Goal: Task Accomplishment & Management: Use online tool/utility

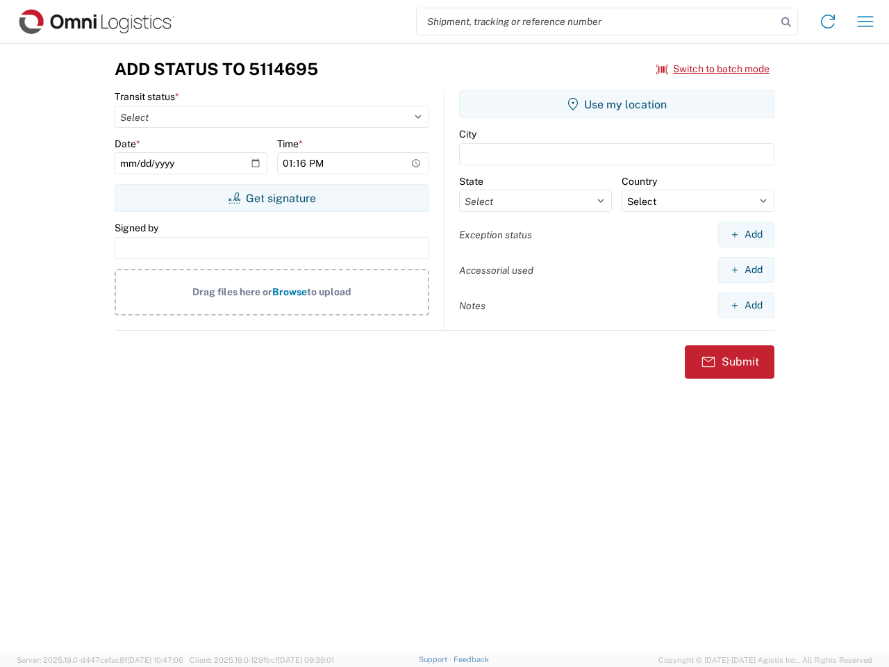
click at [597, 22] on input "search" at bounding box center [597, 21] width 360 height 26
click at [786, 22] on icon at bounding box center [786, 22] width 19 height 19
click at [828, 22] on icon at bounding box center [828, 21] width 22 height 22
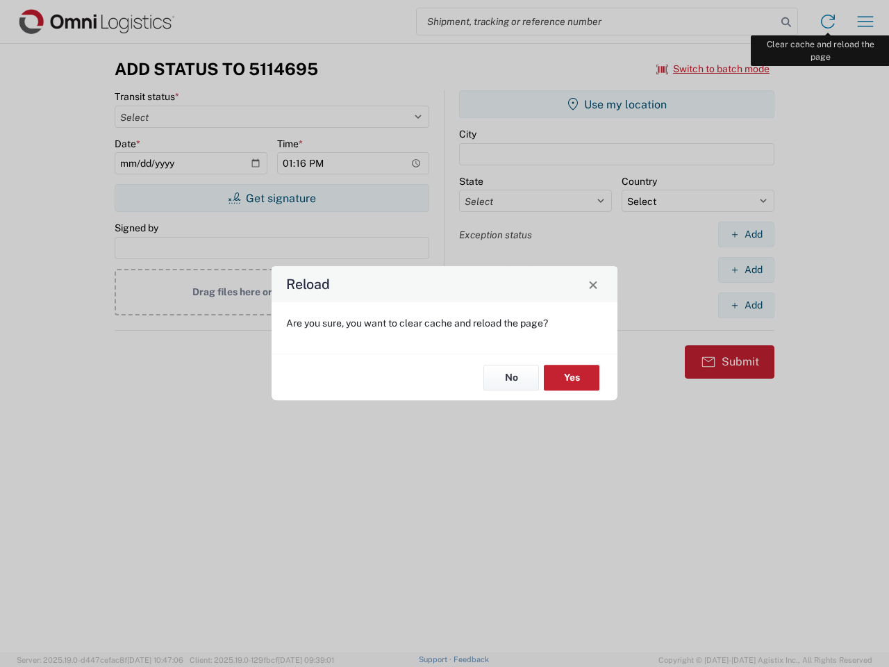
click at [866, 22] on div "Reload Are you sure, you want to clear cache and reload the page? No Yes" at bounding box center [444, 333] width 889 height 667
click at [714, 69] on div "Reload Are you sure, you want to clear cache and reload the page? No Yes" at bounding box center [444, 333] width 889 height 667
click at [272, 198] on div "Reload Are you sure, you want to clear cache and reload the page? No Yes" at bounding box center [444, 333] width 889 height 667
click at [617, 104] on div "Reload Are you sure, you want to clear cache and reload the page? No Yes" at bounding box center [444, 333] width 889 height 667
click at [746, 234] on div "Reload Are you sure, you want to clear cache and reload the page? No Yes" at bounding box center [444, 333] width 889 height 667
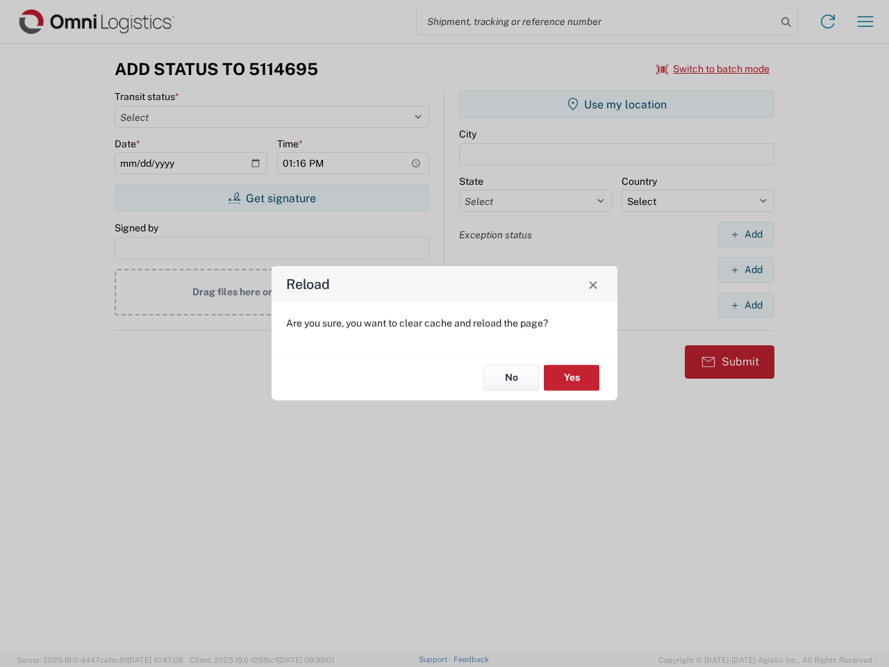
click at [746, 270] on div "Reload Are you sure, you want to clear cache and reload the page? No Yes" at bounding box center [444, 333] width 889 height 667
click at [746, 305] on div "Reload Are you sure, you want to clear cache and reload the page? No Yes" at bounding box center [444, 333] width 889 height 667
